Goal: Task Accomplishment & Management: Use online tool/utility

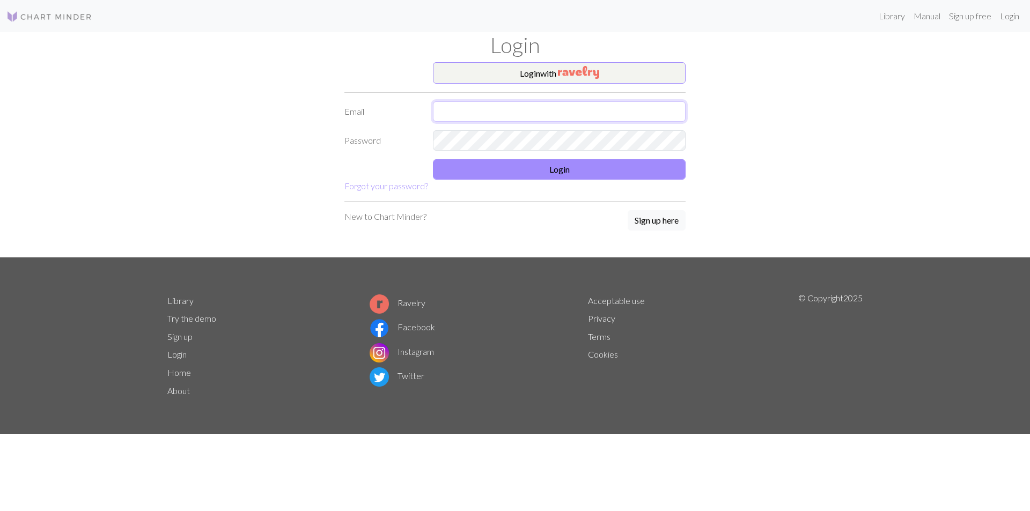
click at [474, 111] on input "text" at bounding box center [559, 111] width 253 height 20
type input "[EMAIL_ADDRESS][DOMAIN_NAME]"
click at [523, 164] on button "Login" at bounding box center [559, 169] width 253 height 20
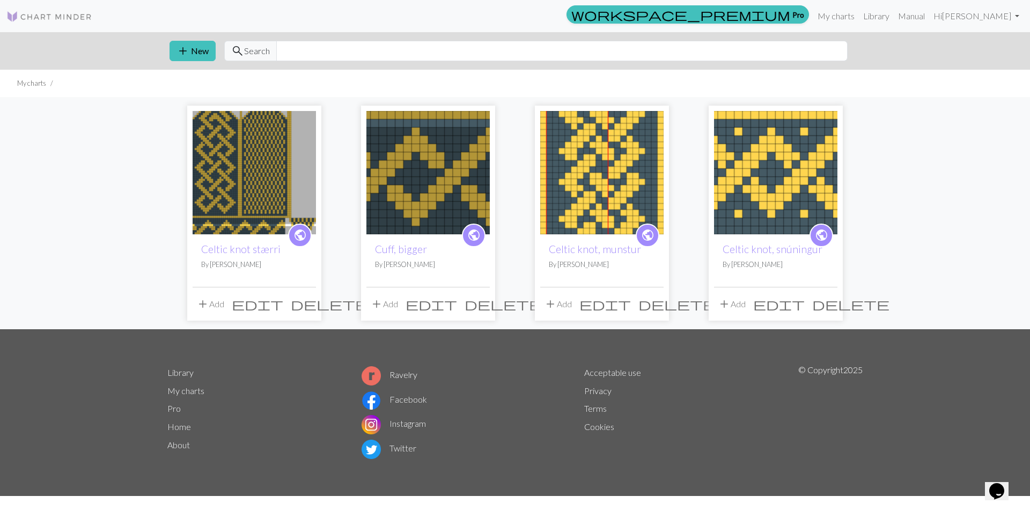
click at [238, 192] on img at bounding box center [254, 172] width 123 height 123
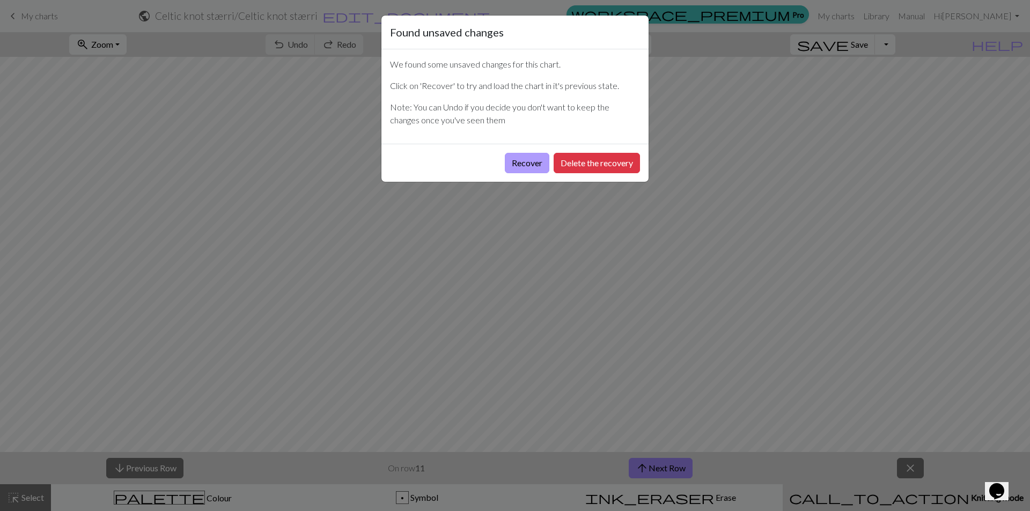
click at [512, 164] on button "Recover" at bounding box center [527, 163] width 45 height 20
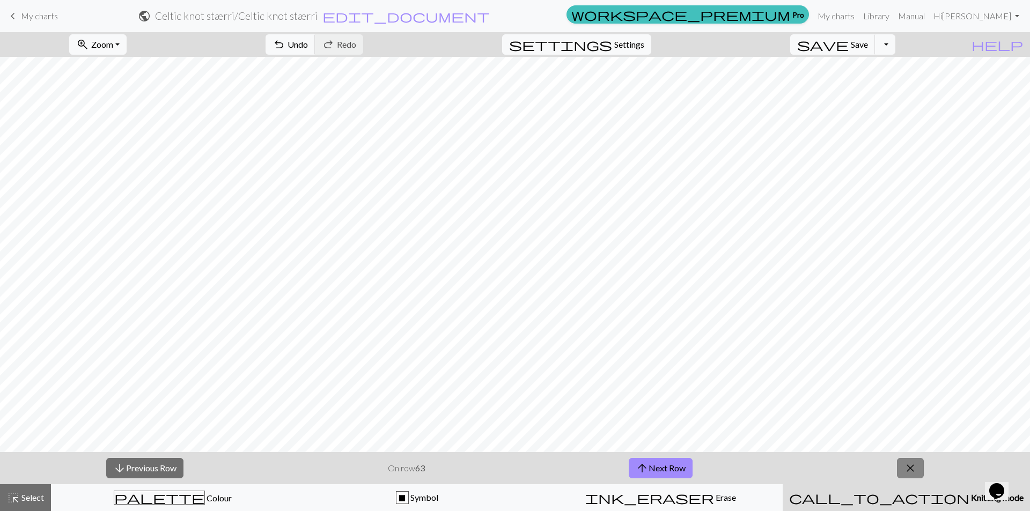
click at [916, 468] on span "close" at bounding box center [910, 468] width 13 height 15
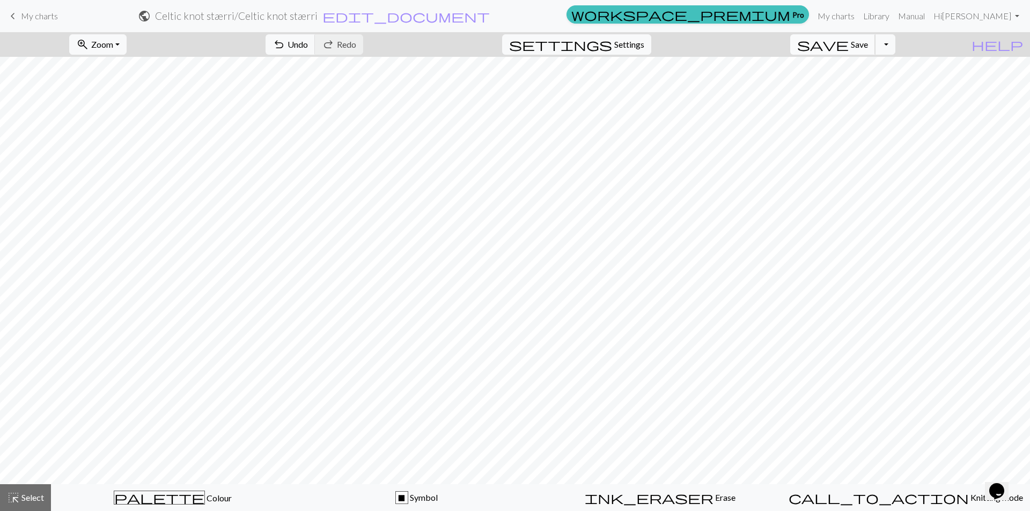
click at [849, 45] on span "save" at bounding box center [823, 44] width 52 height 15
click at [969, 496] on span "Knitting mode" at bounding box center [996, 497] width 54 height 10
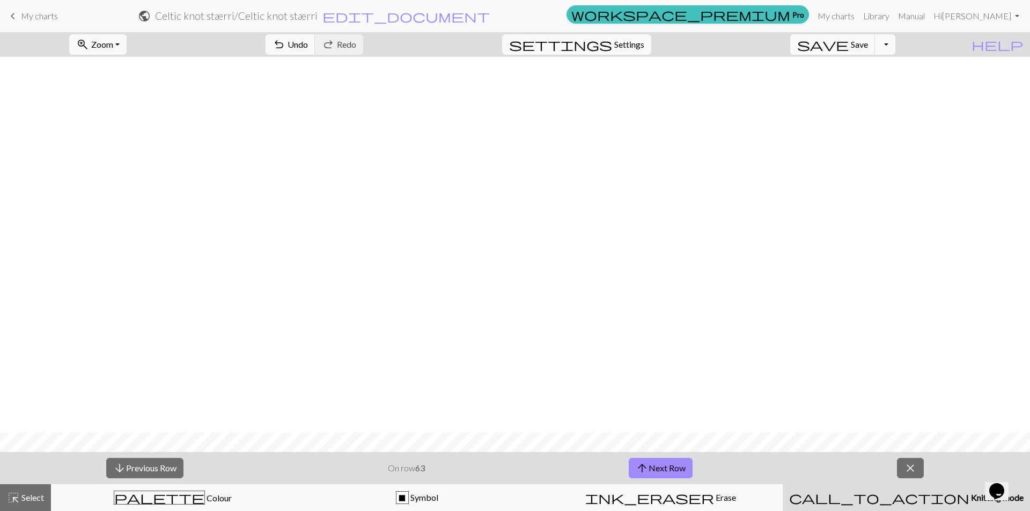
scroll to position [376, 0]
click at [158, 468] on button "arrow_downward Previous Row" at bounding box center [144, 468] width 77 height 20
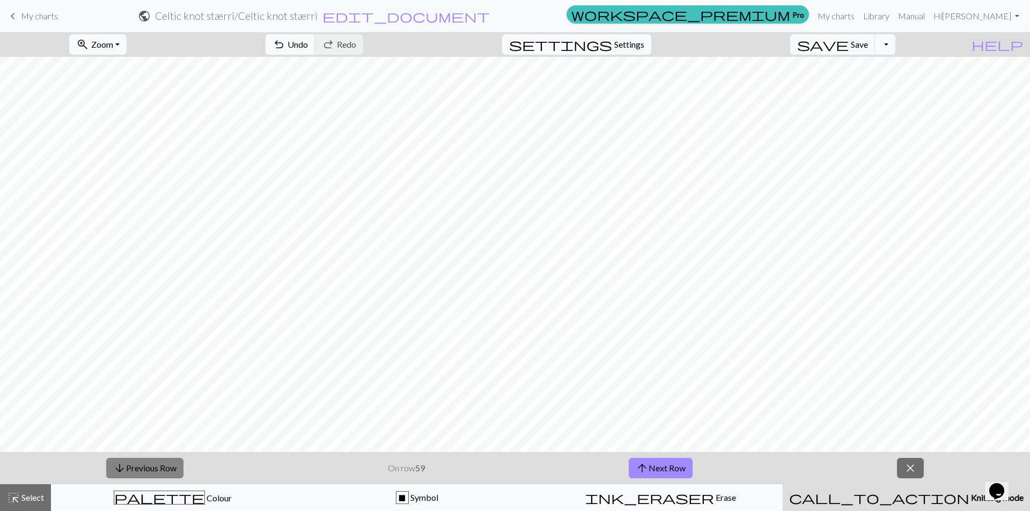
click at [158, 468] on button "arrow_downward Previous Row" at bounding box center [144, 468] width 77 height 20
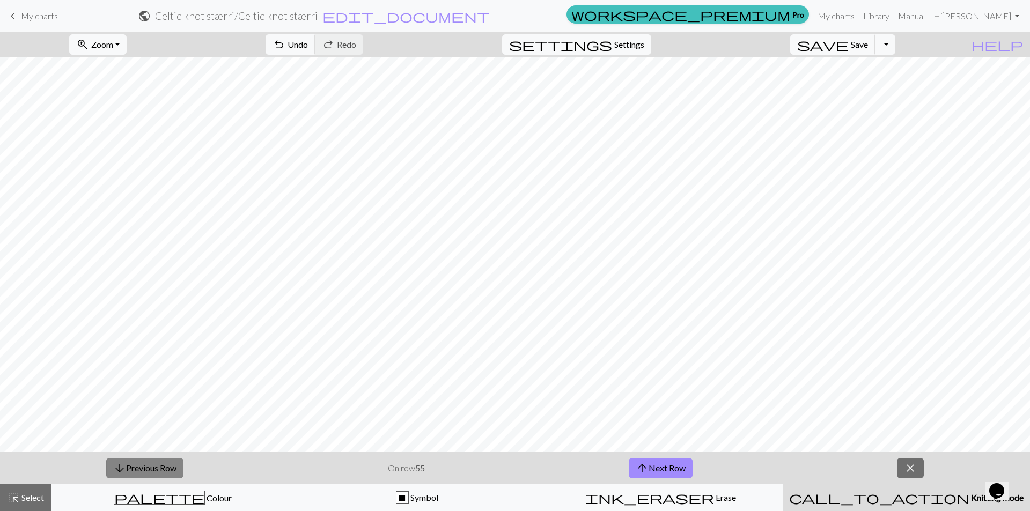
click at [158, 468] on button "arrow_downward Previous Row" at bounding box center [144, 468] width 77 height 20
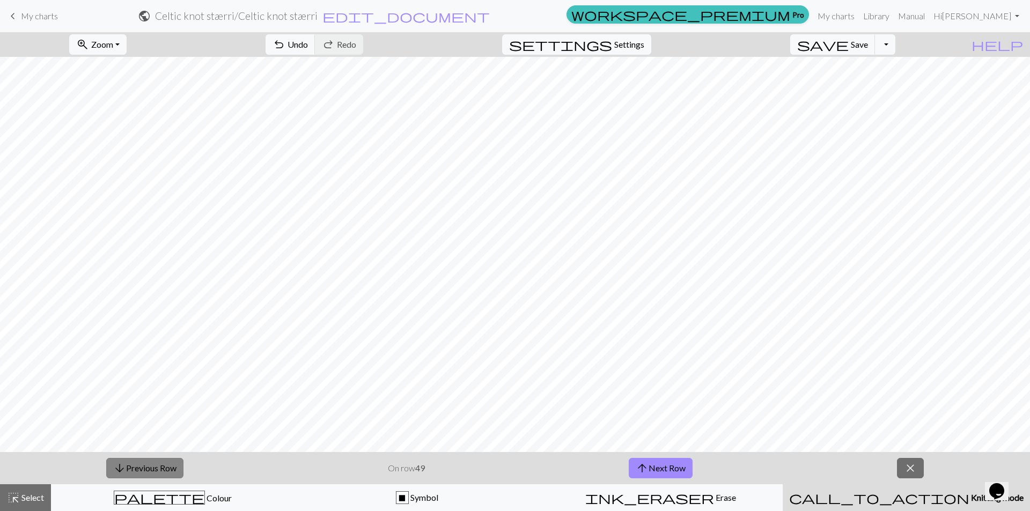
click at [158, 468] on button "arrow_downward Previous Row" at bounding box center [144, 468] width 77 height 20
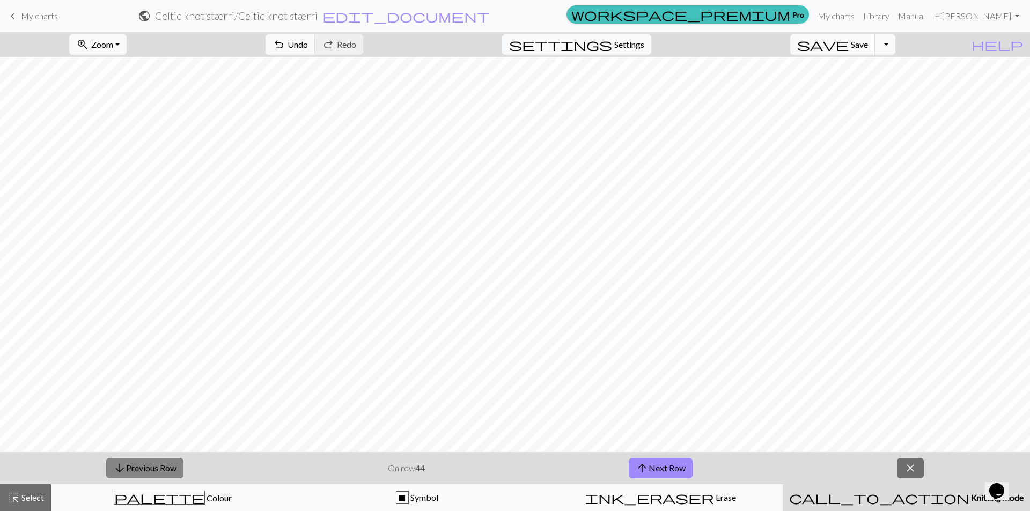
click at [158, 468] on button "arrow_downward Previous Row" at bounding box center [144, 468] width 77 height 20
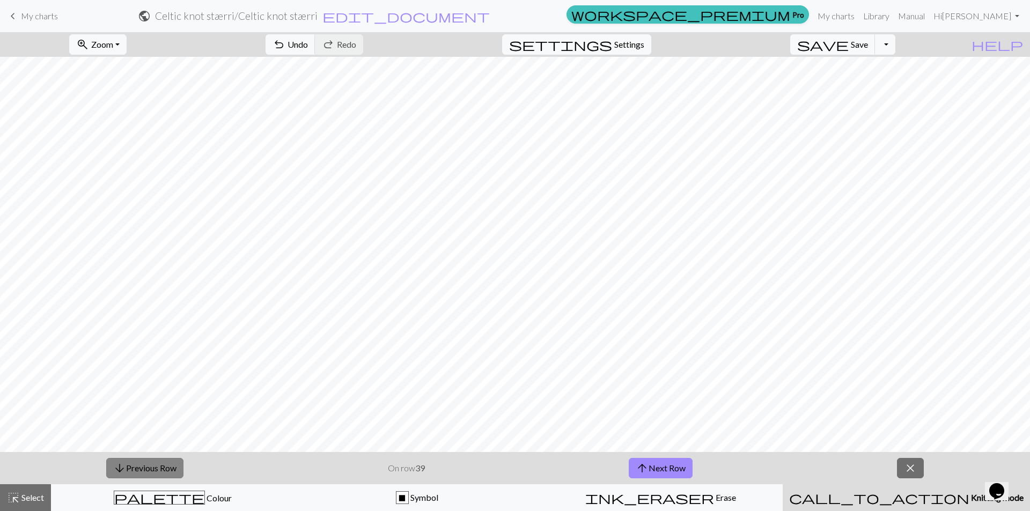
click at [158, 468] on button "arrow_downward Previous Row" at bounding box center [144, 468] width 77 height 20
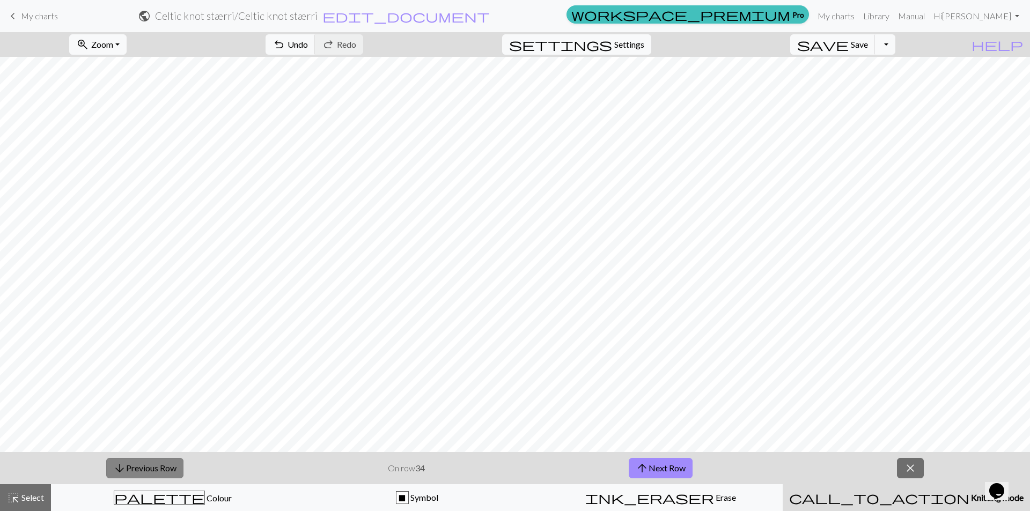
click at [158, 468] on button "arrow_downward Previous Row" at bounding box center [144, 468] width 77 height 20
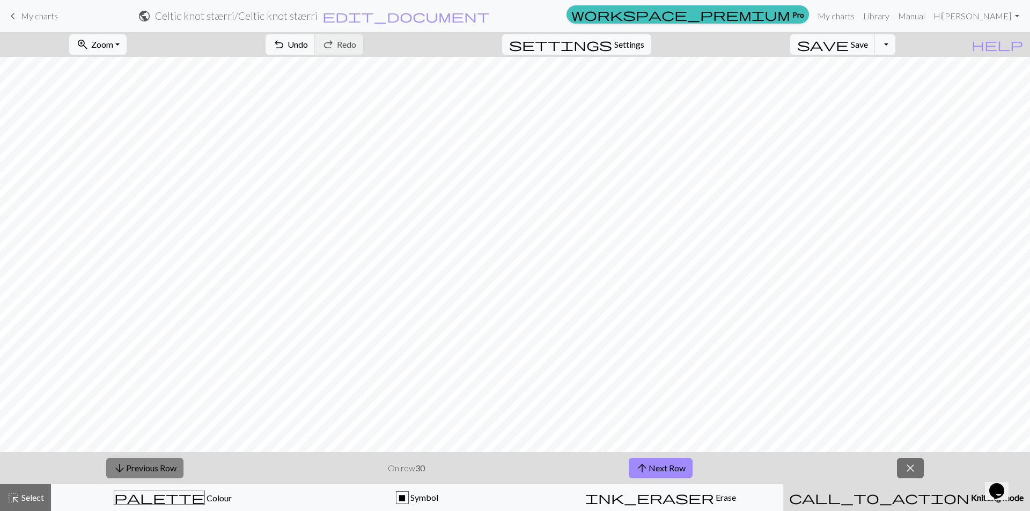
click at [158, 468] on button "arrow_downward Previous Row" at bounding box center [144, 468] width 77 height 20
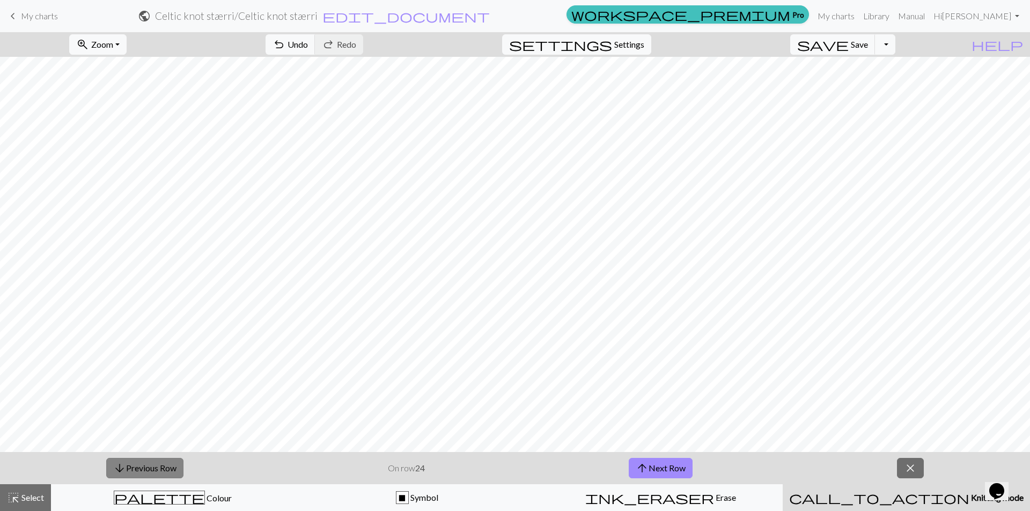
click at [158, 468] on button "arrow_downward Previous Row" at bounding box center [144, 468] width 77 height 20
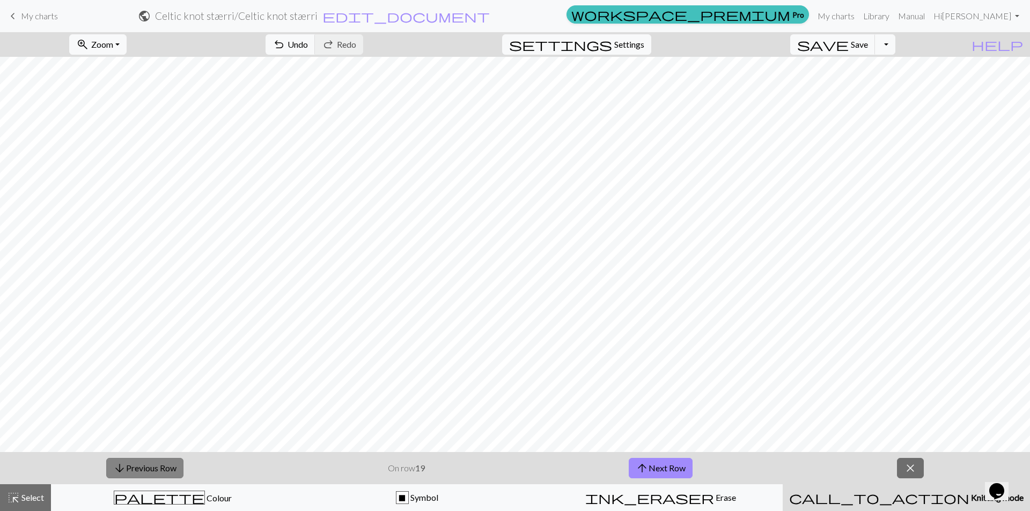
click at [158, 468] on button "arrow_downward Previous Row" at bounding box center [144, 468] width 77 height 20
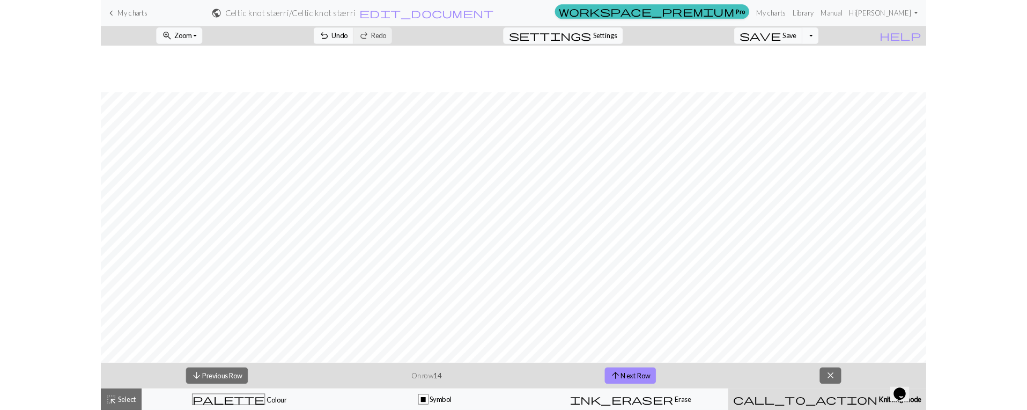
scroll to position [433, 0]
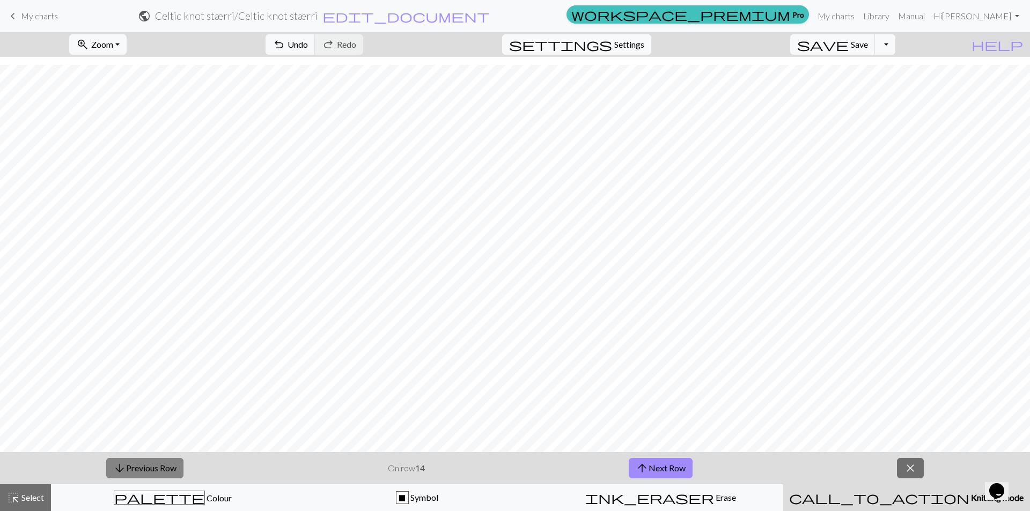
click at [172, 466] on button "arrow_downward Previous Row" at bounding box center [144, 468] width 77 height 20
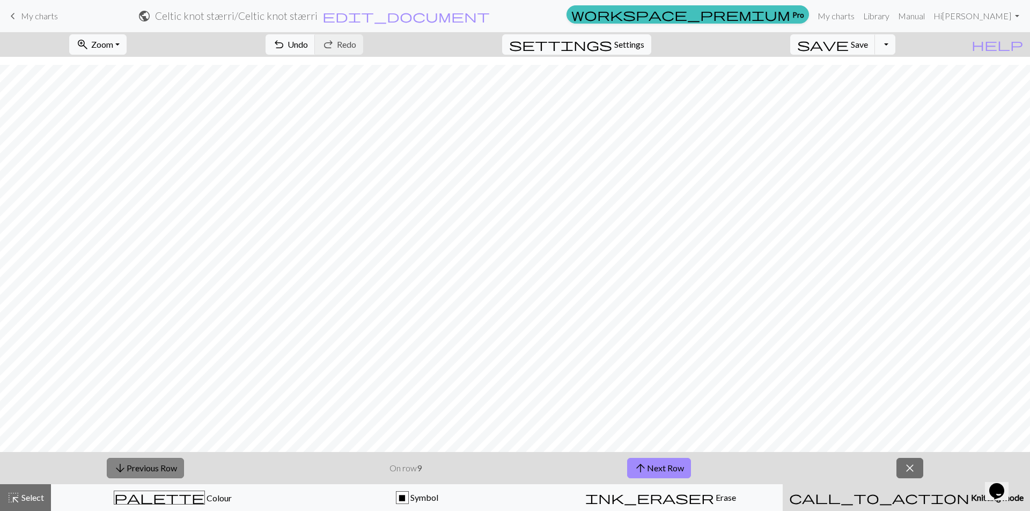
click at [172, 466] on button "arrow_downward Previous Row" at bounding box center [145, 468] width 77 height 20
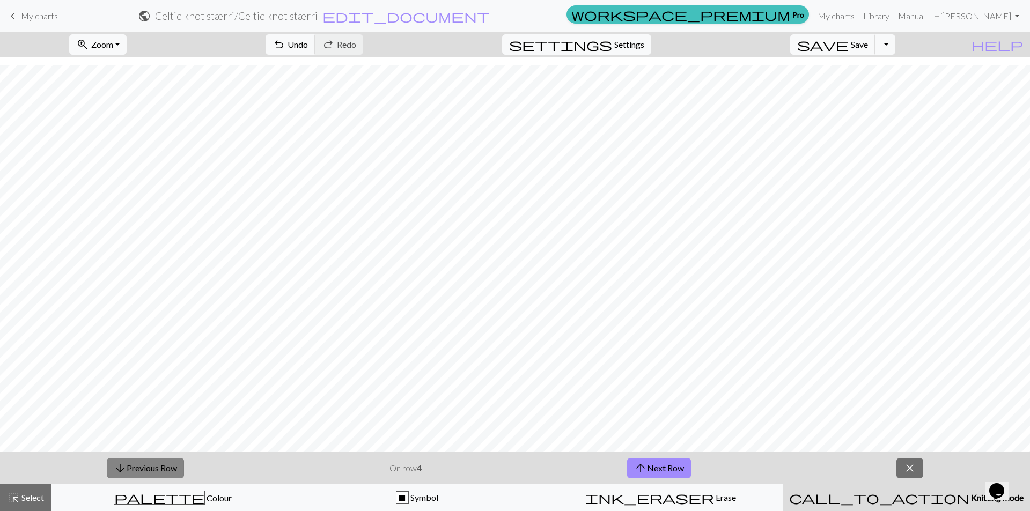
click at [172, 466] on button "arrow_downward Previous Row" at bounding box center [145, 468] width 77 height 20
click at [657, 467] on button "arrow_upward Next Row" at bounding box center [659, 468] width 64 height 20
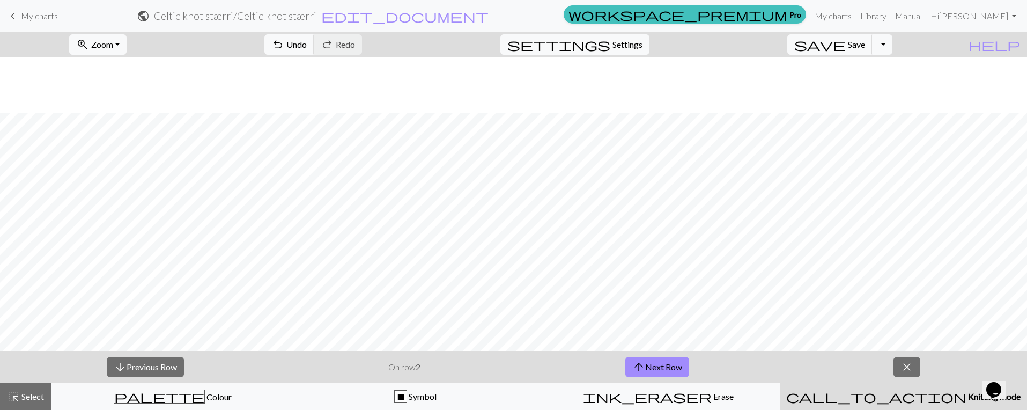
scroll to position [535, 0]
